Goal: Information Seeking & Learning: Learn about a topic

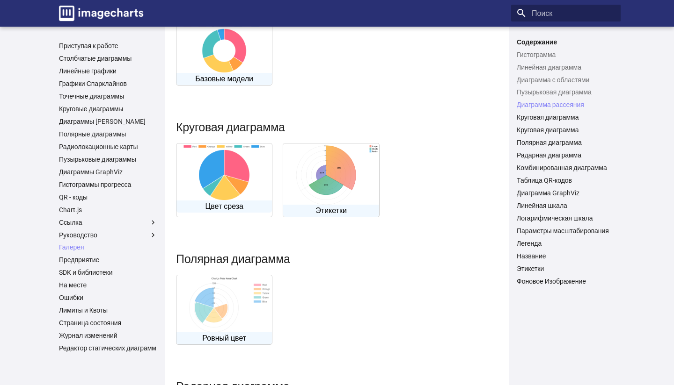
scroll to position [1455, 0]
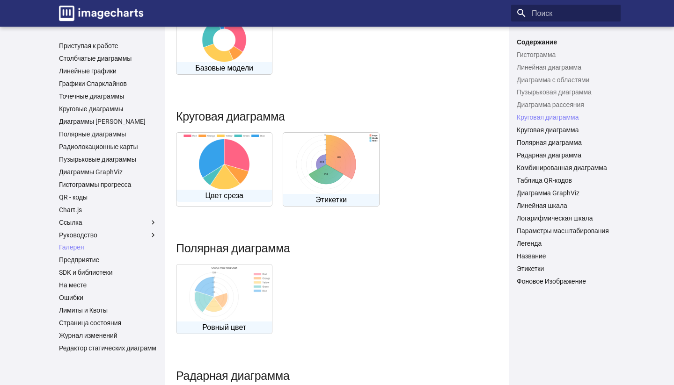
click at [230, 190] on img at bounding box center [223, 162] width 95 height 58
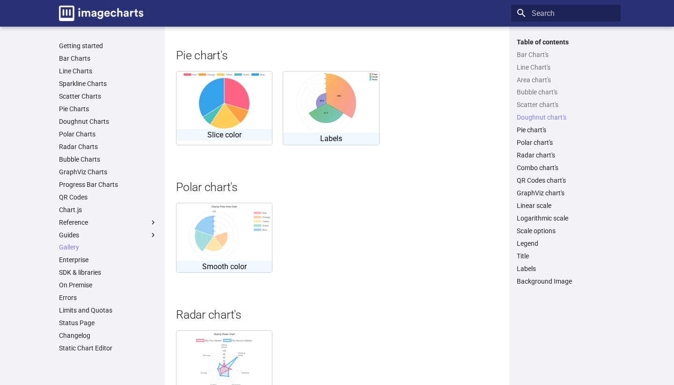
scroll to position [1476, 0]
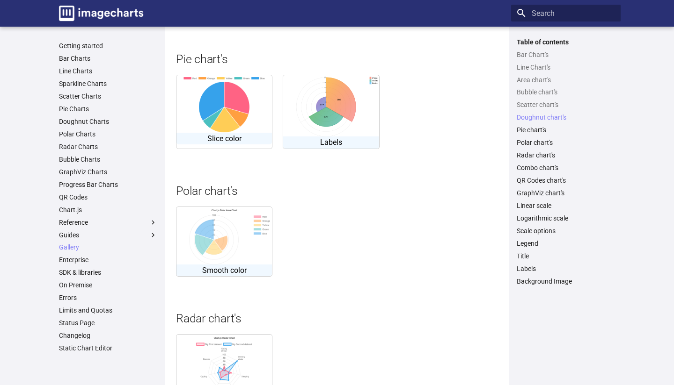
click at [328, 137] on img at bounding box center [330, 105] width 95 height 61
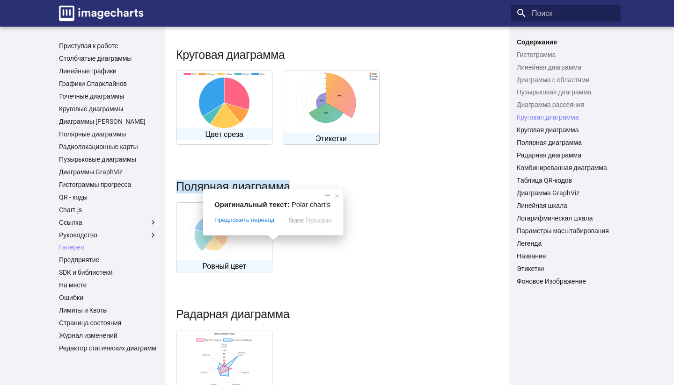
scroll to position [1504, 0]
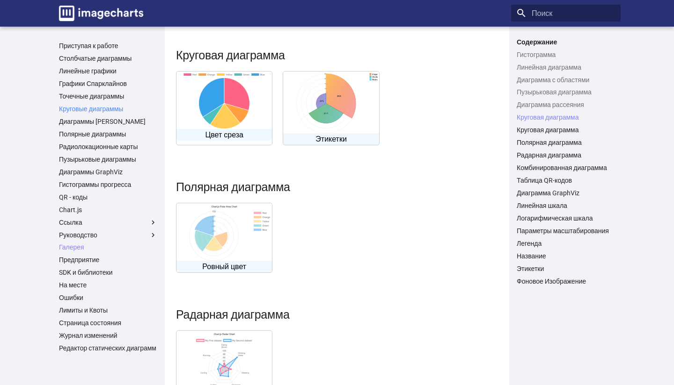
click at [103, 109] on ya-tr-span "Круговые диаграммы" at bounding box center [91, 108] width 64 height 7
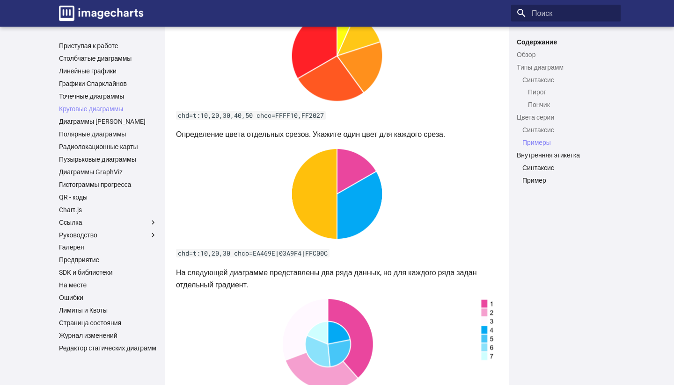
scroll to position [1972, 0]
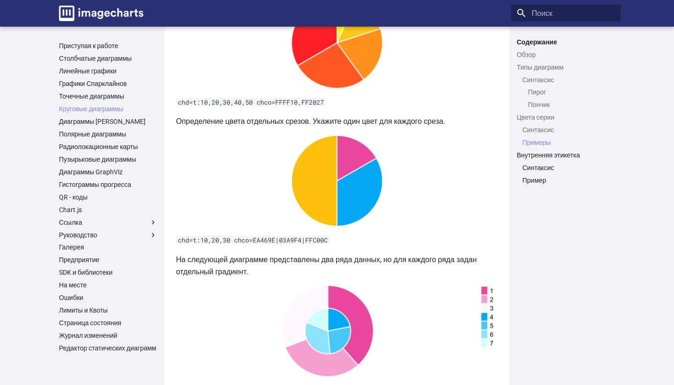
scroll to position [1984, 0]
